Goal: Information Seeking & Learning: Find specific fact

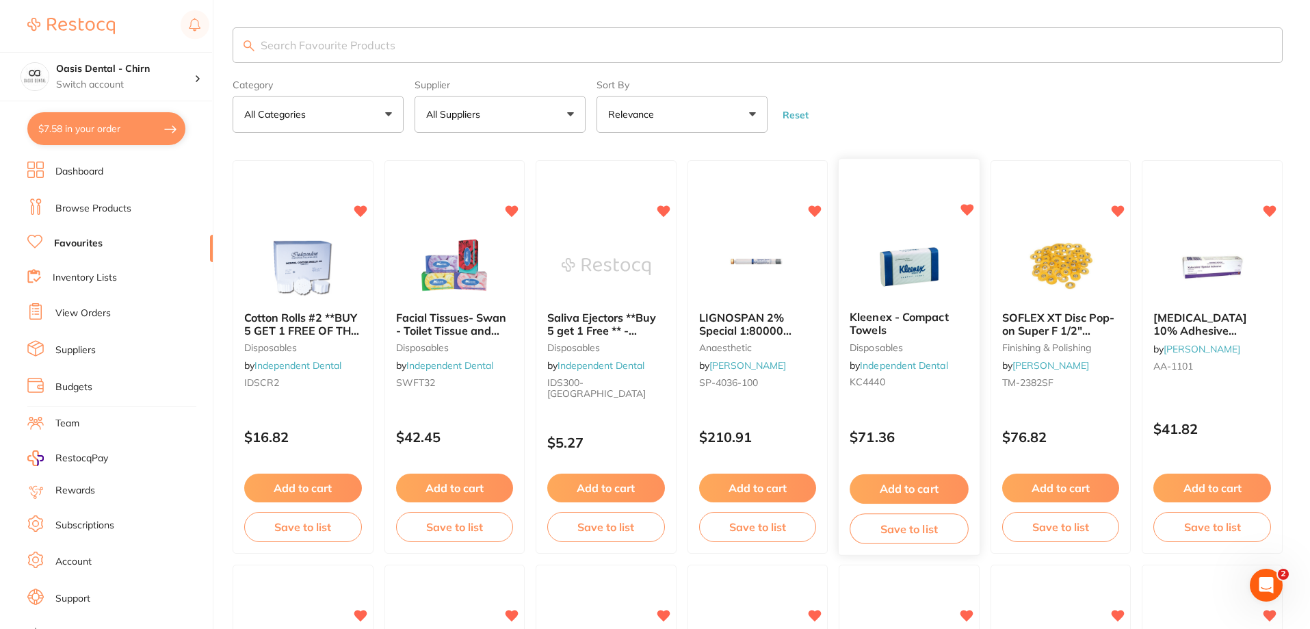
click at [911, 262] on img at bounding box center [909, 265] width 90 height 69
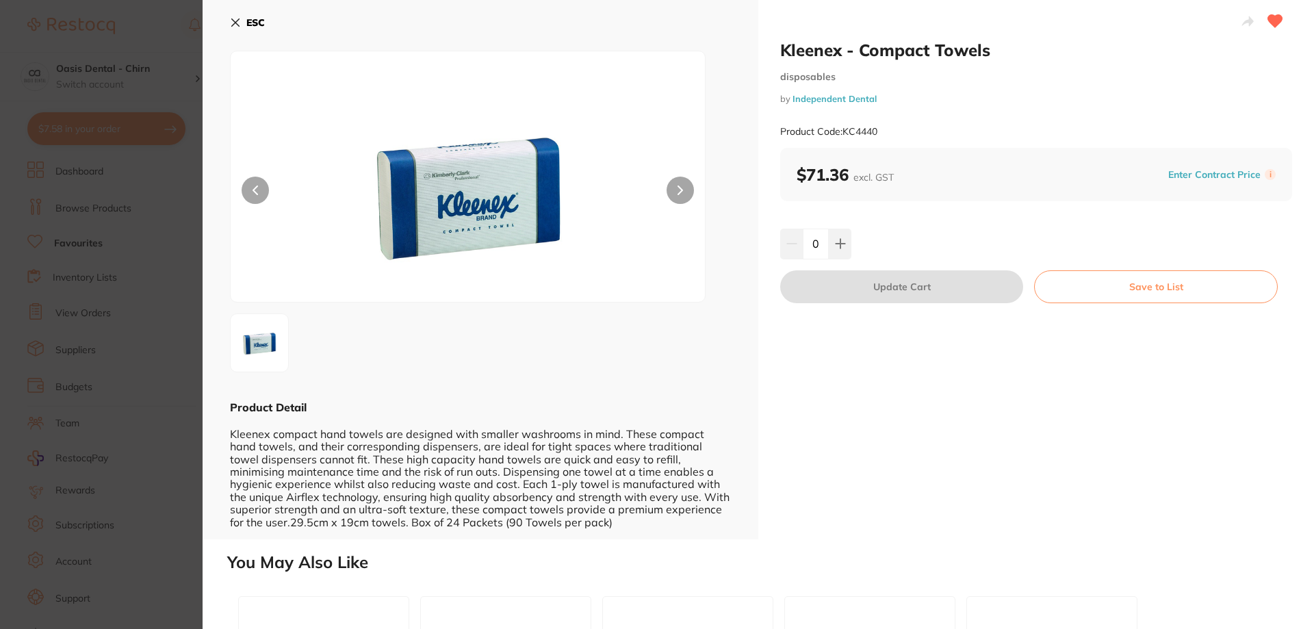
click at [235, 18] on icon at bounding box center [235, 22] width 11 height 11
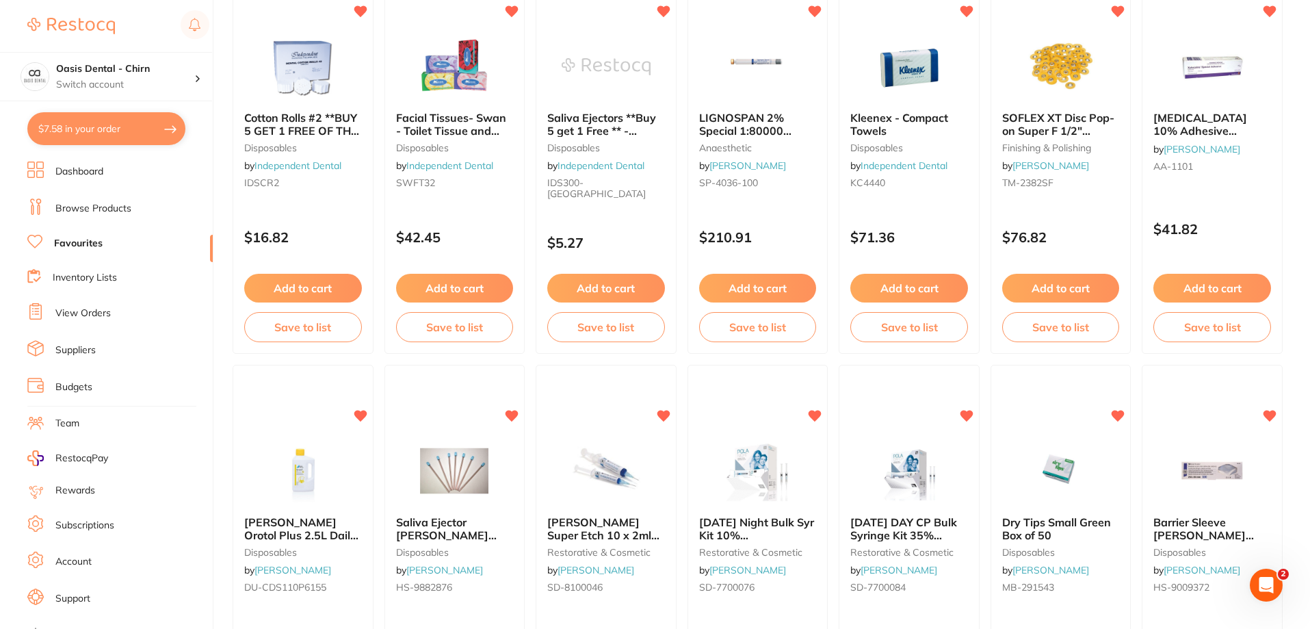
scroll to position [5, 0]
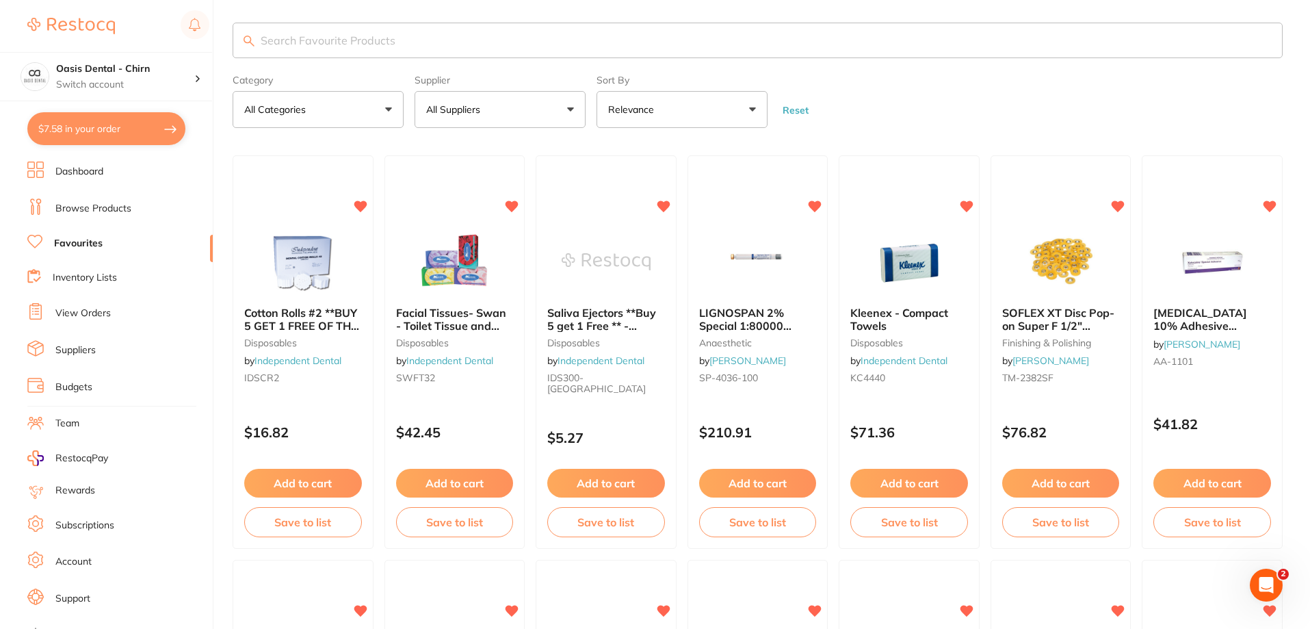
click at [382, 37] on input "search" at bounding box center [758, 41] width 1050 height 36
type input "COMPACT"
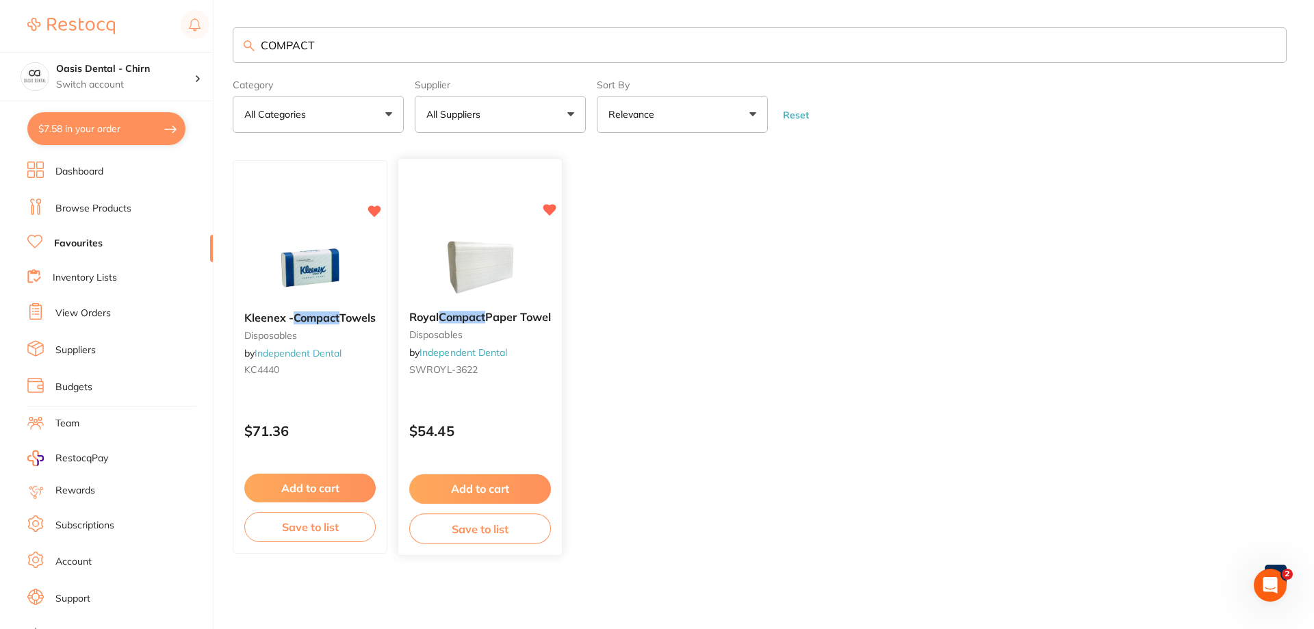
scroll to position [0, 0]
click at [490, 254] on img at bounding box center [480, 265] width 90 height 69
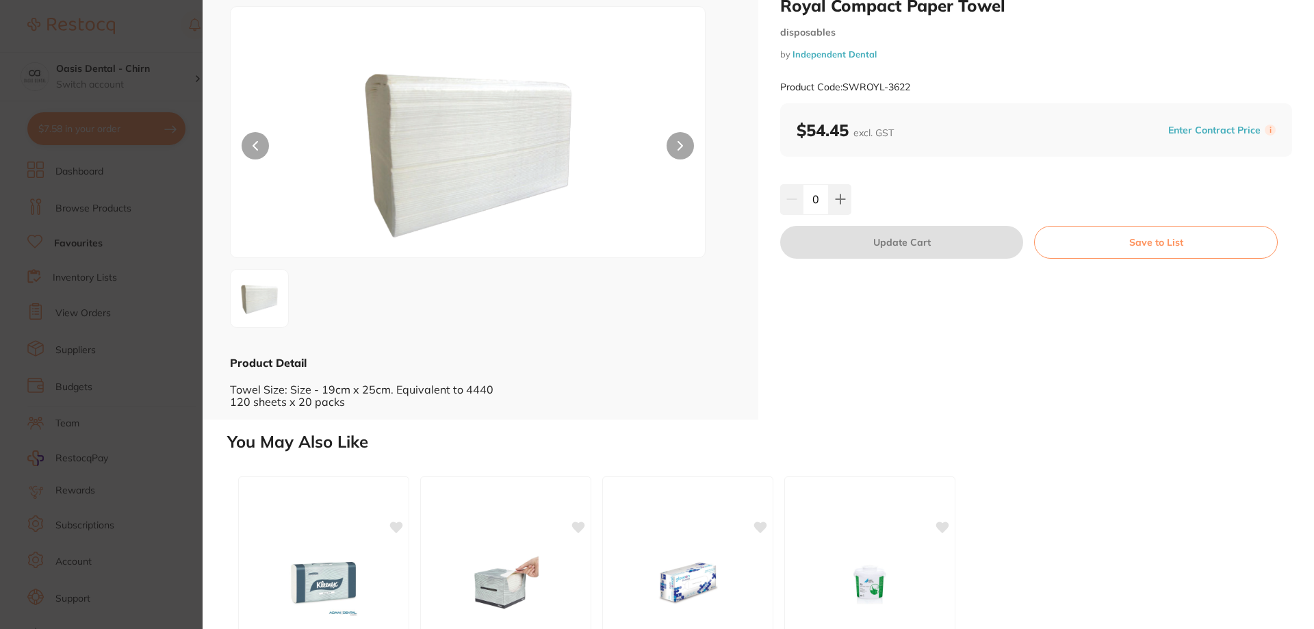
scroll to position [68, 0]
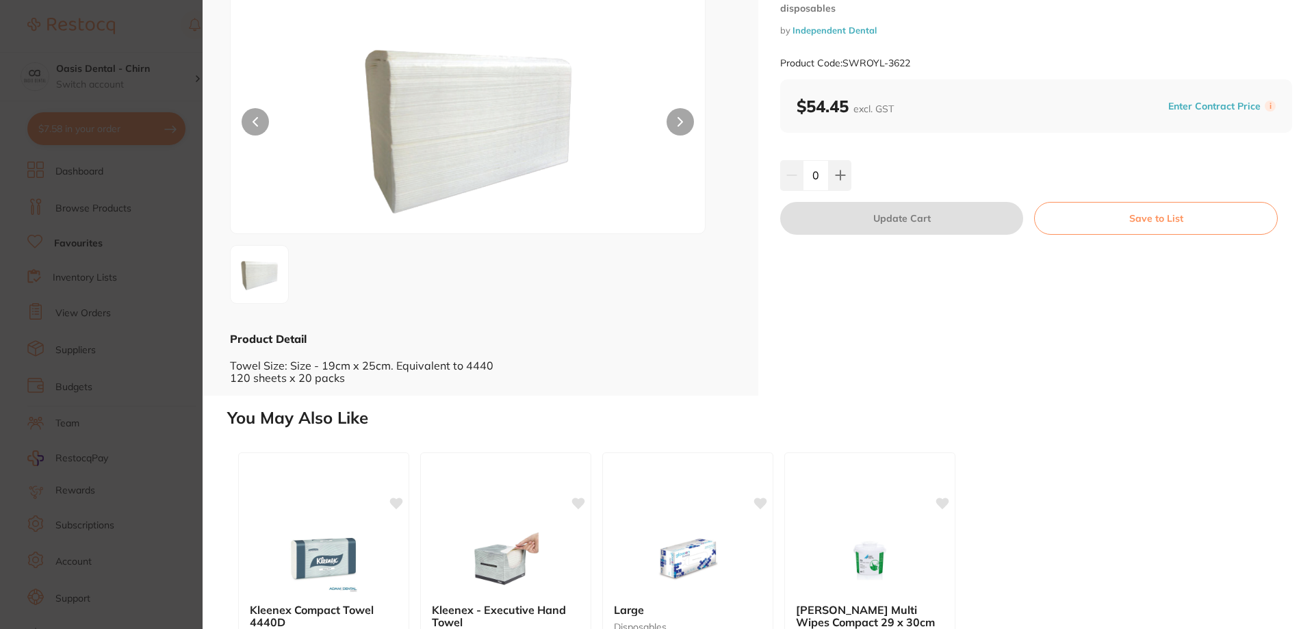
click at [212, 97] on div "ESC Product Detail Towel Size: Size - 19cm x 25cm. Equivalent to 4440 120 sheet…" at bounding box center [481, 164] width 556 height 464
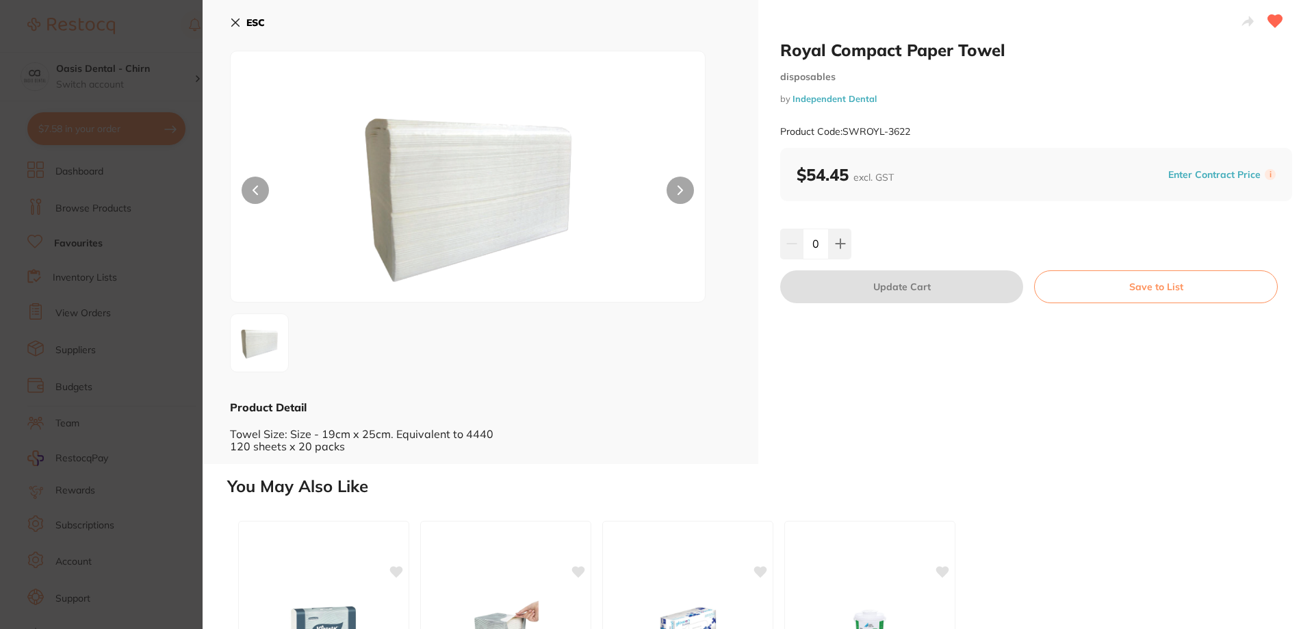
click at [224, 26] on div "ESC Product Detail Towel Size: Size - 19cm x 25cm. Equivalent to 4440 120 sheet…" at bounding box center [481, 232] width 556 height 464
click at [232, 23] on icon at bounding box center [235, 22] width 11 height 11
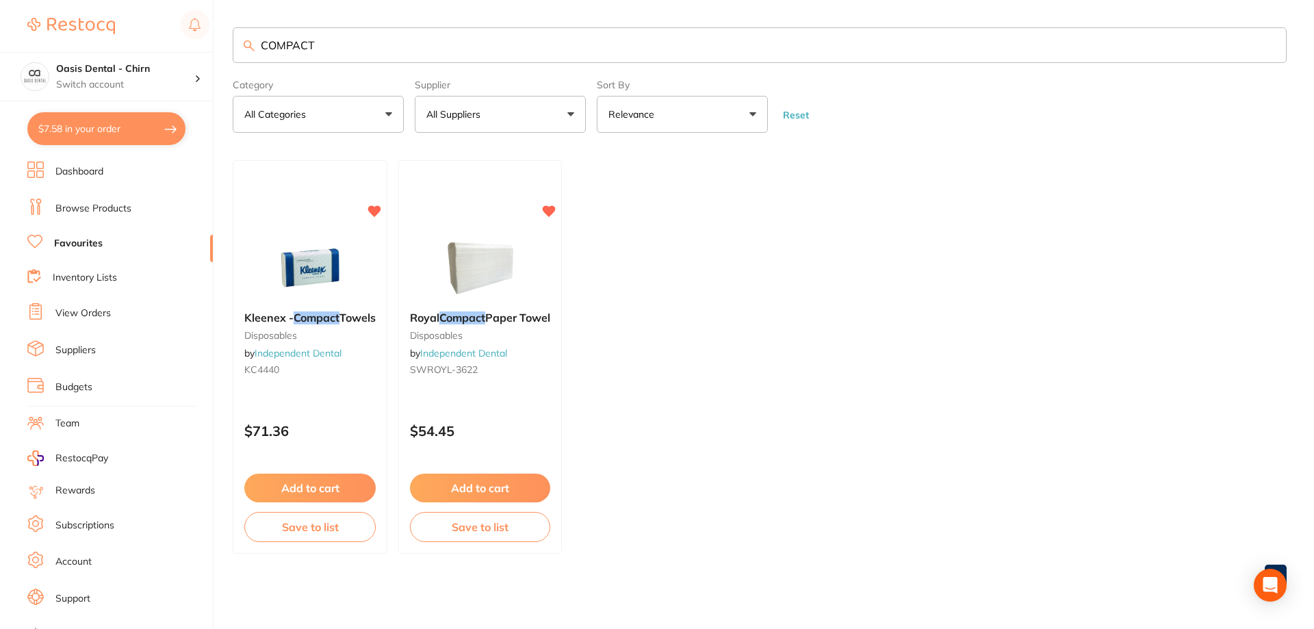
drag, startPoint x: 324, startPoint y: 44, endPoint x: 107, endPoint y: -10, distance: 223.5
click at [107, 0] on html "$7.58 Oasis Dental - Chirn Switch account Oasis Dental - Chirn $7.58 in your or…" at bounding box center [657, 314] width 1314 height 629
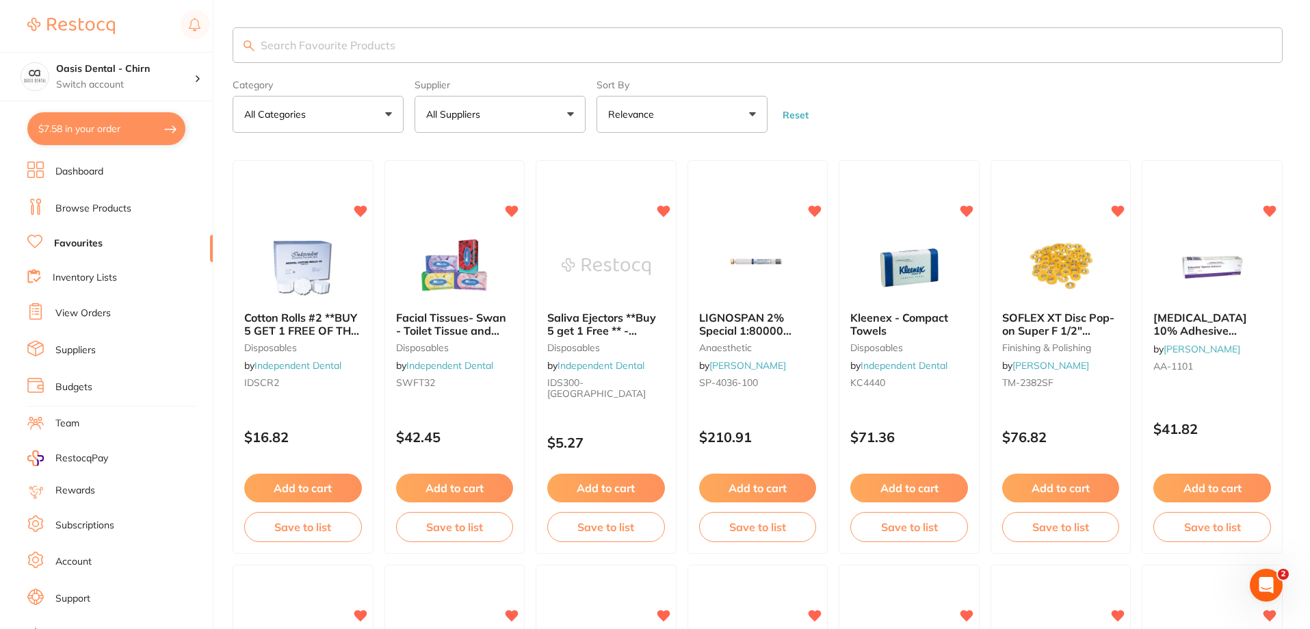
click at [105, 206] on link "Browse Products" at bounding box center [93, 209] width 76 height 14
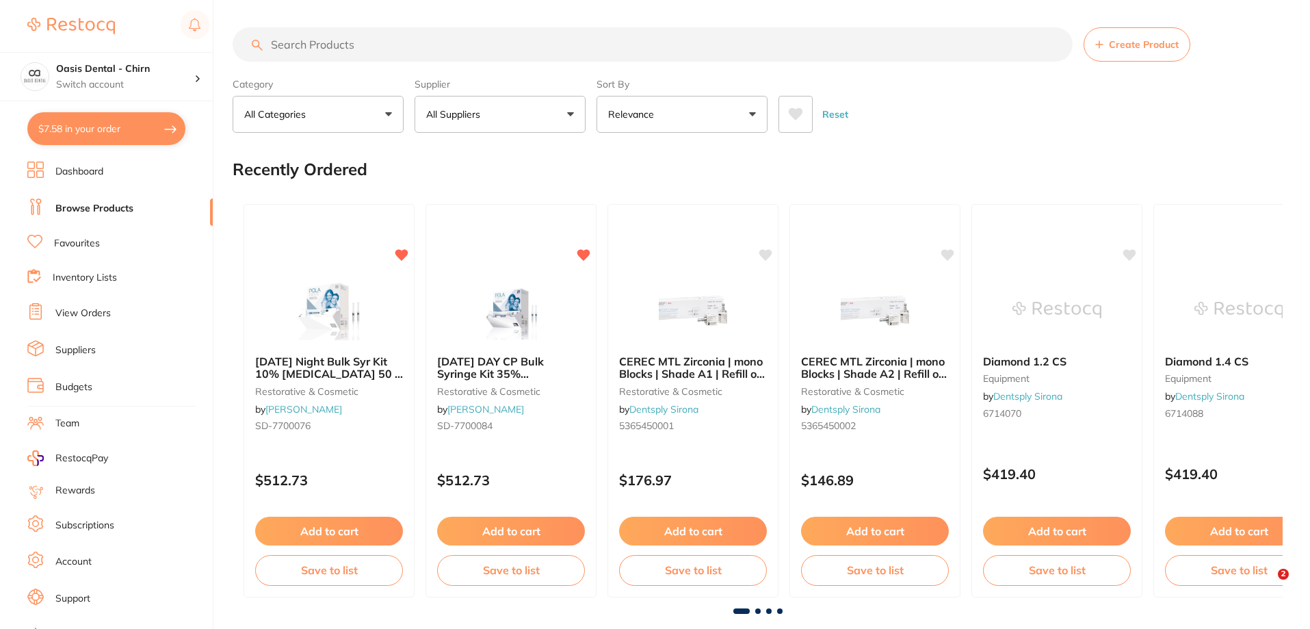
click at [304, 47] on input "search" at bounding box center [653, 44] width 840 height 34
paste input "1.0976-50(h35)"
type input "1.0976-50(h35)"
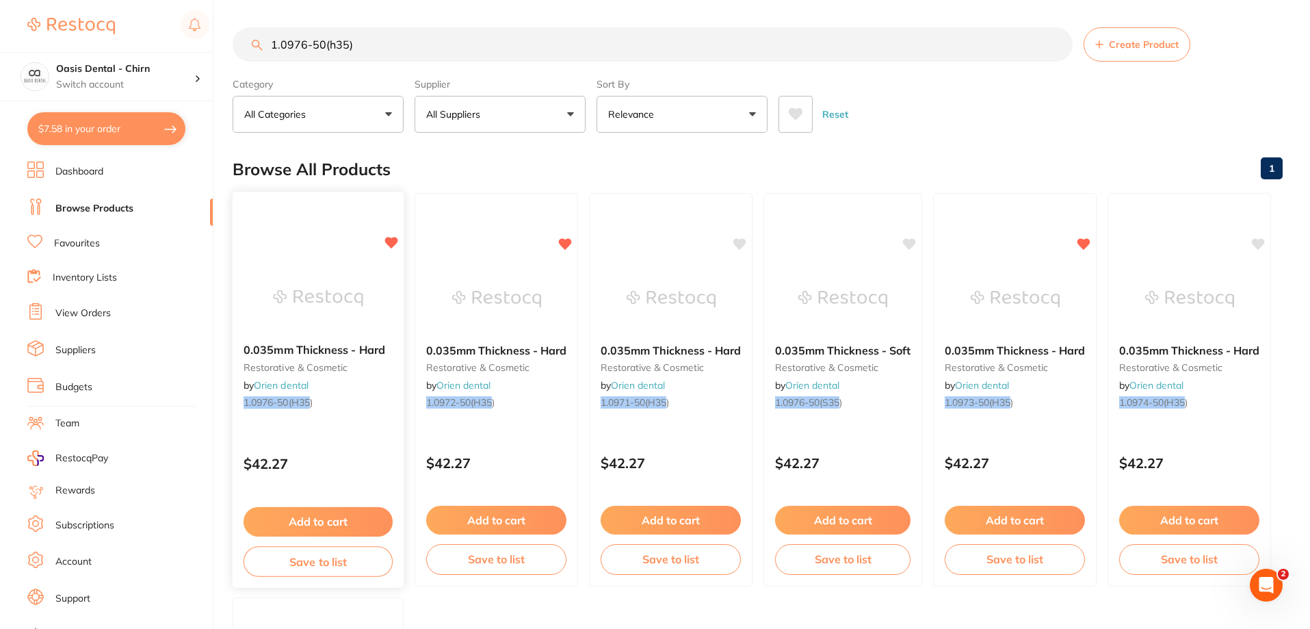
click at [341, 274] on img at bounding box center [318, 297] width 90 height 69
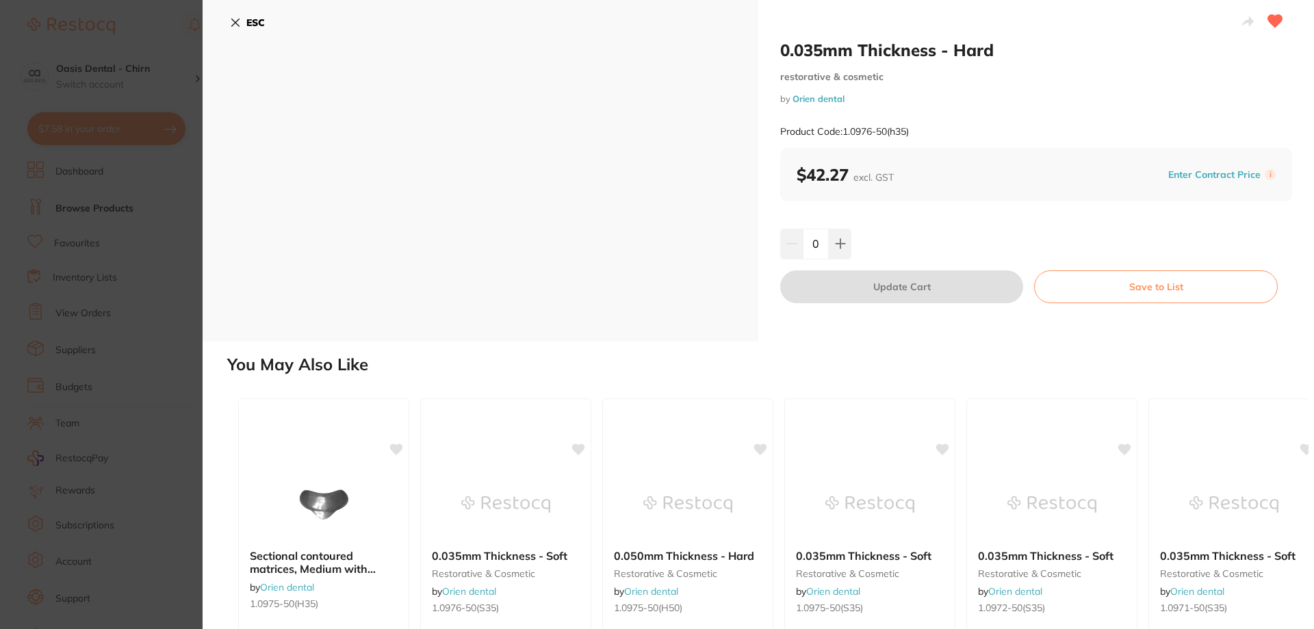
click at [235, 23] on icon at bounding box center [236, 23] width 8 height 8
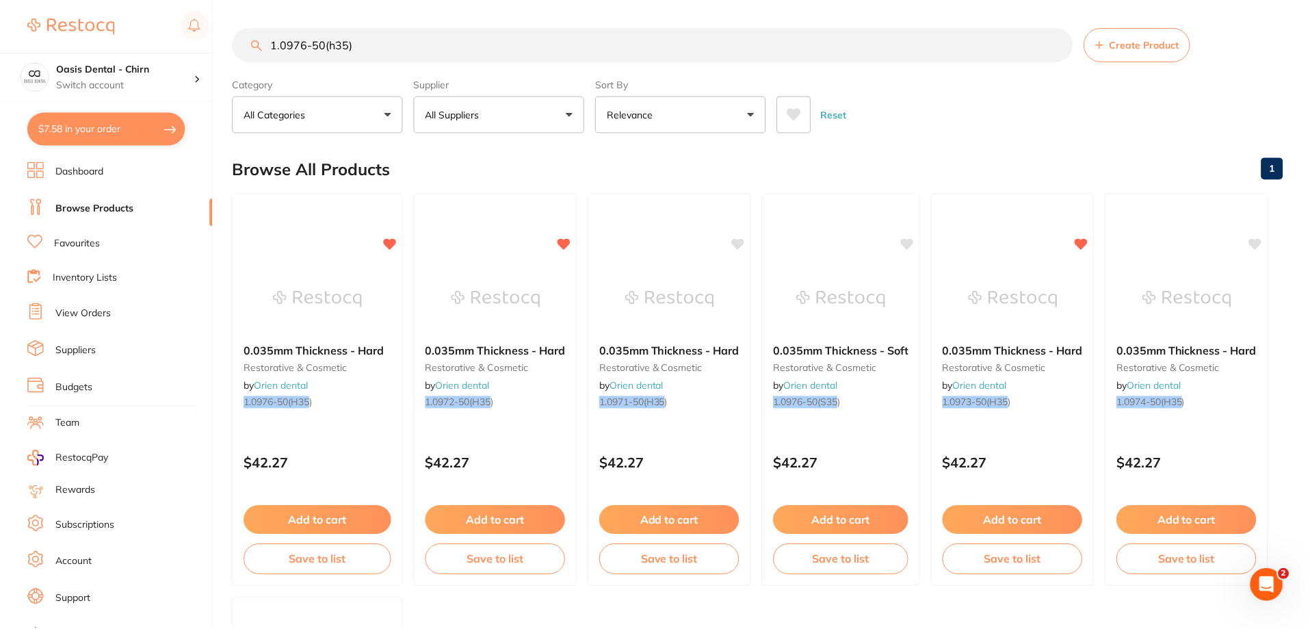
scroll to position [5, 0]
